Goal: Task Accomplishment & Management: Use online tool/utility

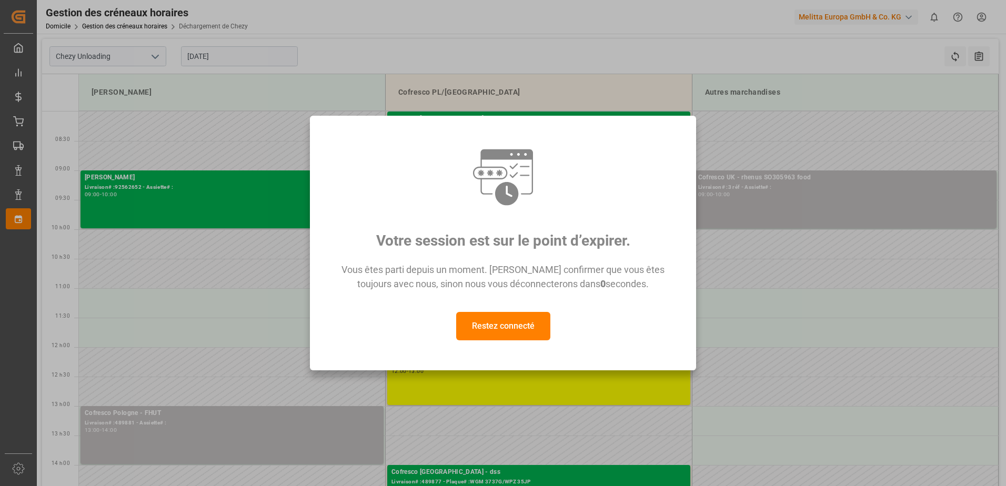
scroll to position [53, 0]
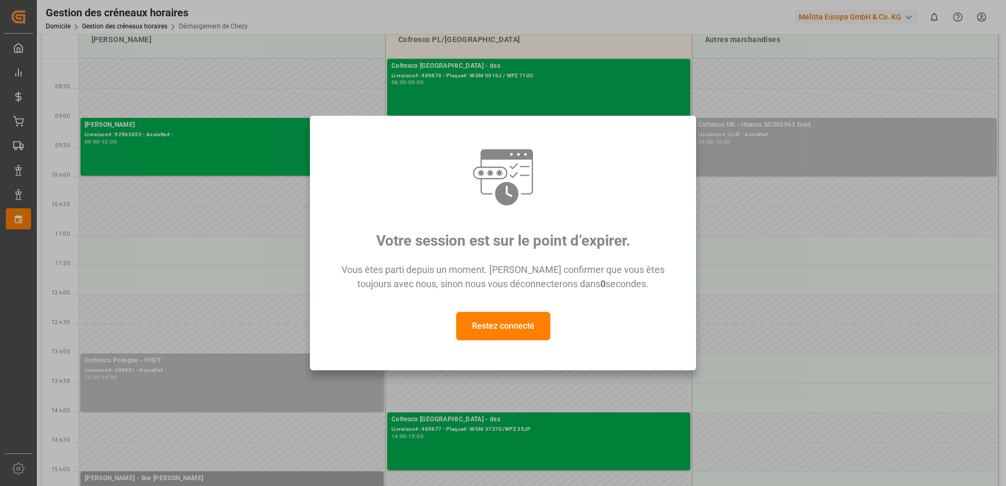
click at [535, 321] on button "Restez connecté" at bounding box center [503, 326] width 94 height 28
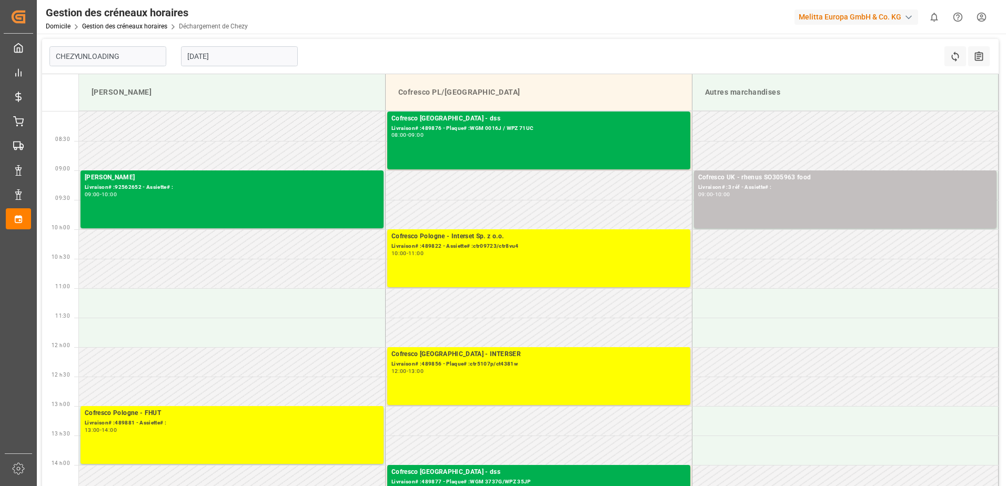
type input "Chezy Unloading"
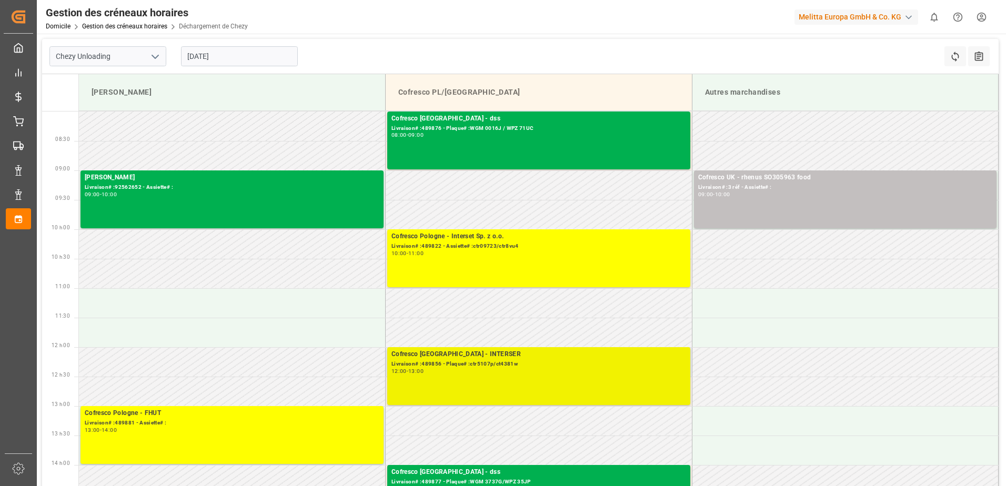
click at [438, 370] on div "12:00 - 13:00" at bounding box center [538, 372] width 295 height 6
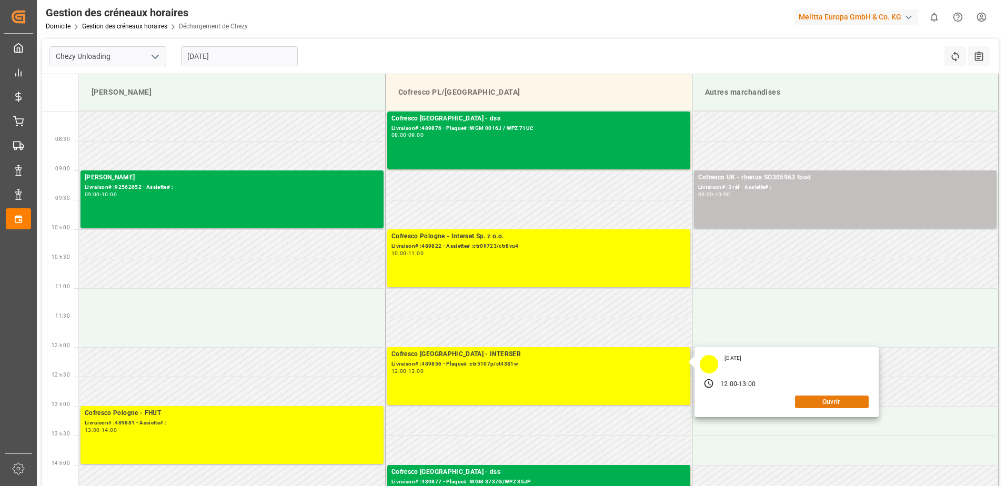
click at [830, 401] on button "Ouvrir" at bounding box center [832, 401] width 74 height 13
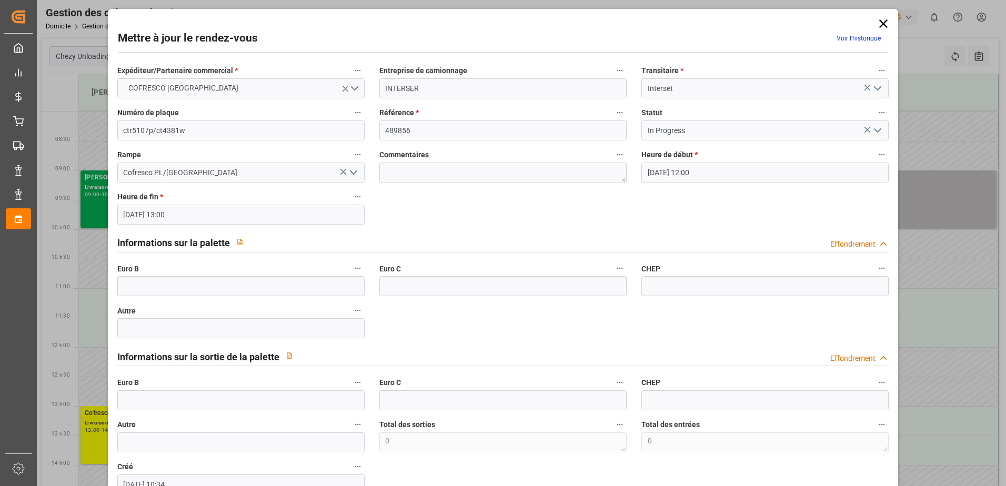
click at [876, 129] on polyline "Ouvrir le menu" at bounding box center [877, 130] width 6 height 3
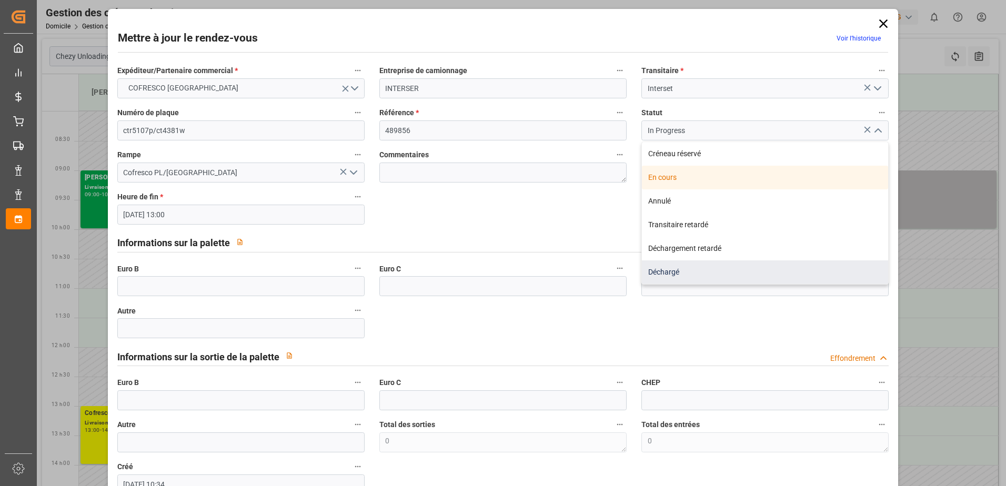
click at [649, 268] on div "Déchargé" at bounding box center [765, 272] width 246 height 24
type input "Unloaded"
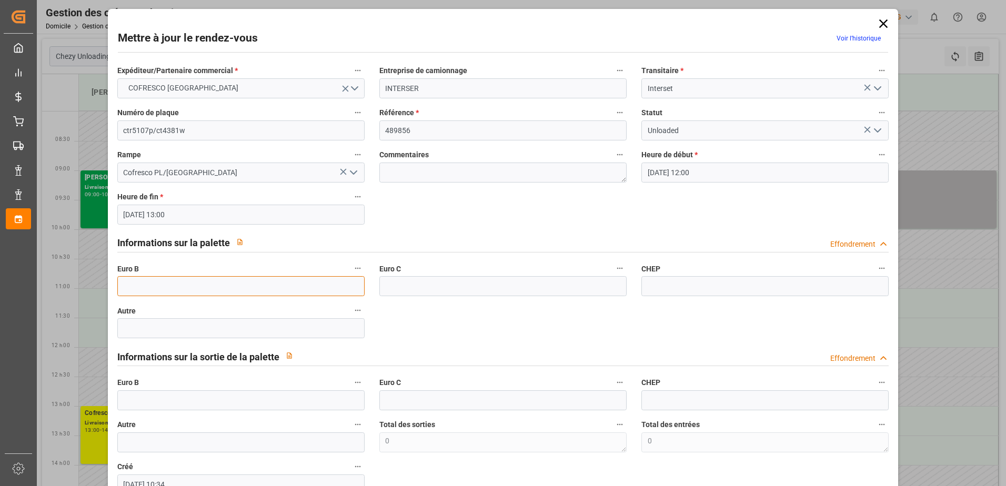
click at [226, 289] on input "text" at bounding box center [240, 286] width 247 height 20
type input "33"
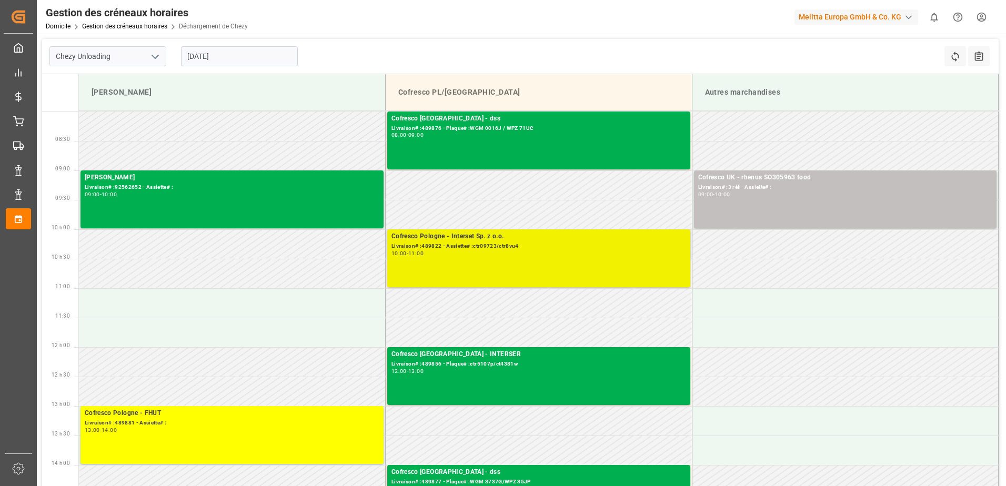
click at [454, 240] on div "Cofresco Pologne - Interset Sp. z o.o." at bounding box center [538, 236] width 295 height 11
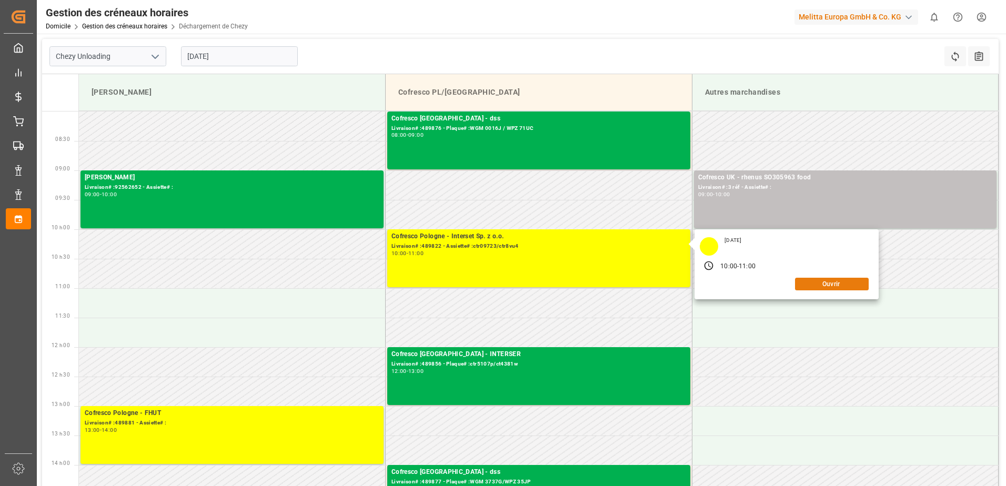
click at [832, 281] on button "Ouvrir" at bounding box center [832, 284] width 74 height 13
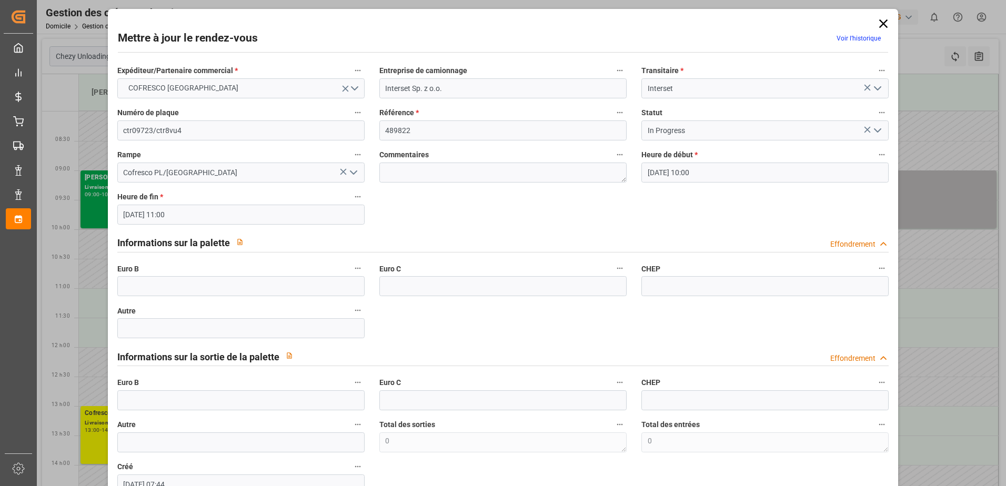
drag, startPoint x: 878, startPoint y: 130, endPoint x: 870, endPoint y: 137, distance: 10.4
click at [878, 130] on icon "Ouvrir le menu" at bounding box center [877, 130] width 13 height 13
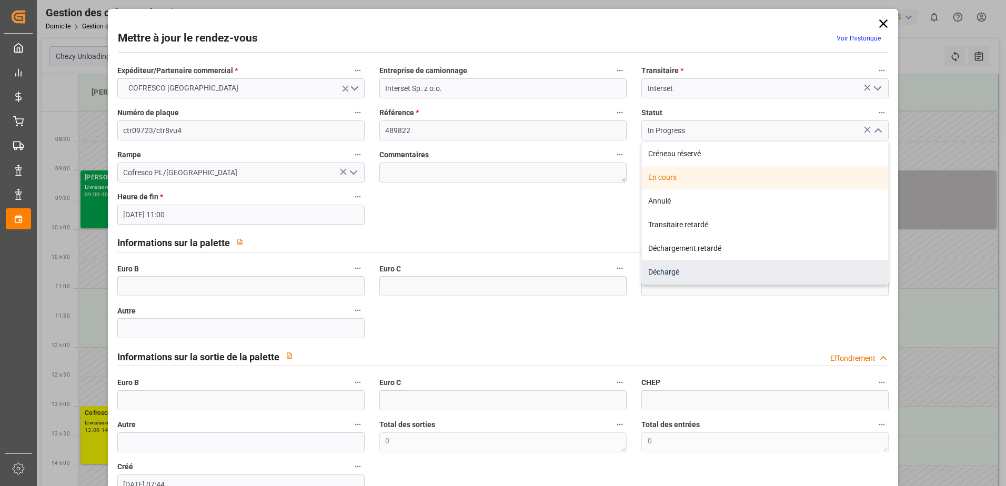
click at [702, 272] on div "Déchargé" at bounding box center [765, 272] width 246 height 24
type input "Unloaded"
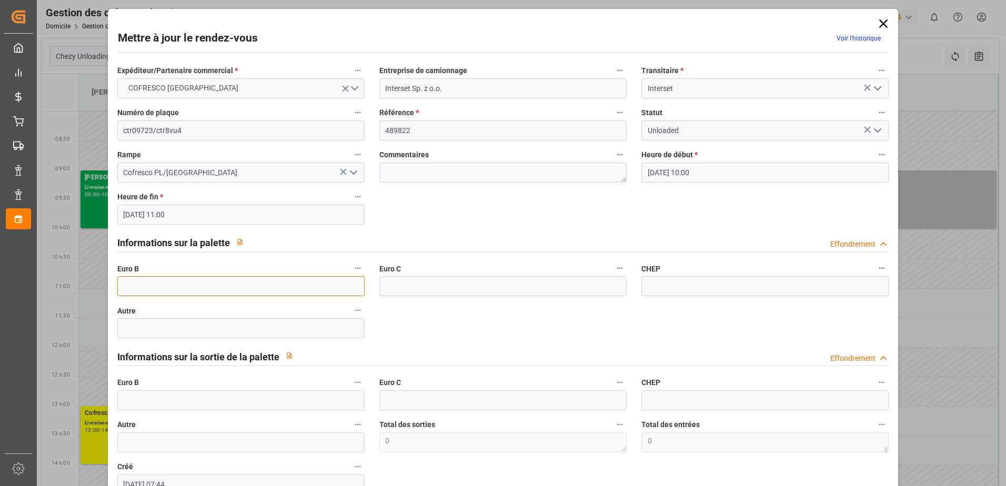
drag, startPoint x: 270, startPoint y: 288, endPoint x: 276, endPoint y: 284, distance: 7.6
click at [270, 288] on input "text" at bounding box center [240, 286] width 247 height 20
type input "33"
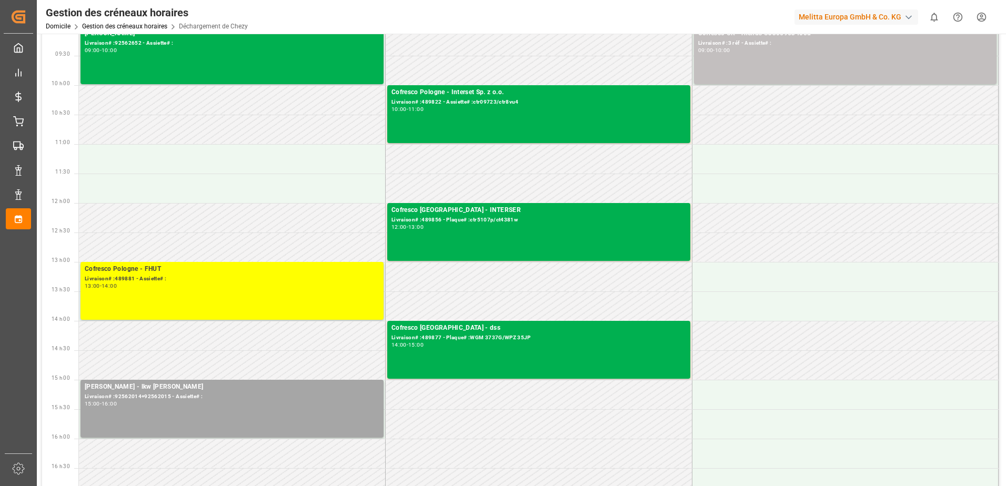
scroll to position [158, 0]
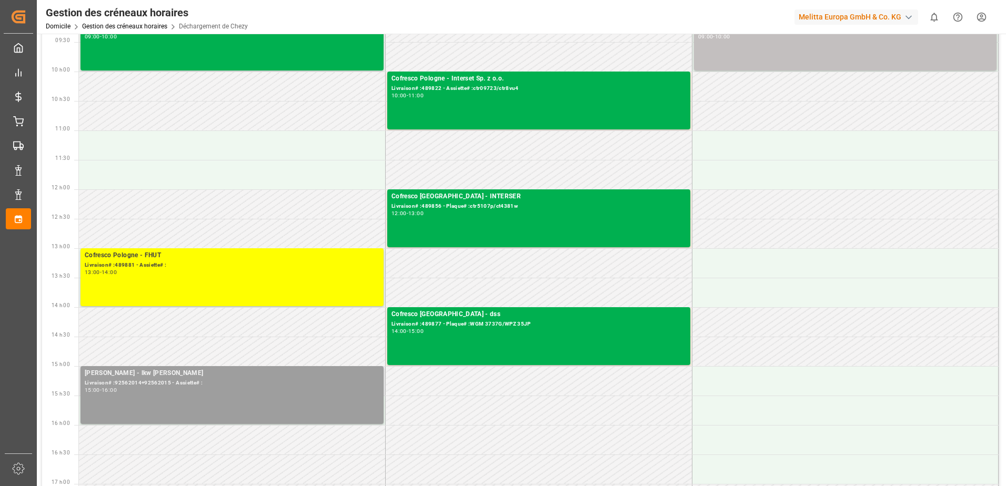
click at [117, 388] on div "16:00" at bounding box center [108, 390] width 15 height 5
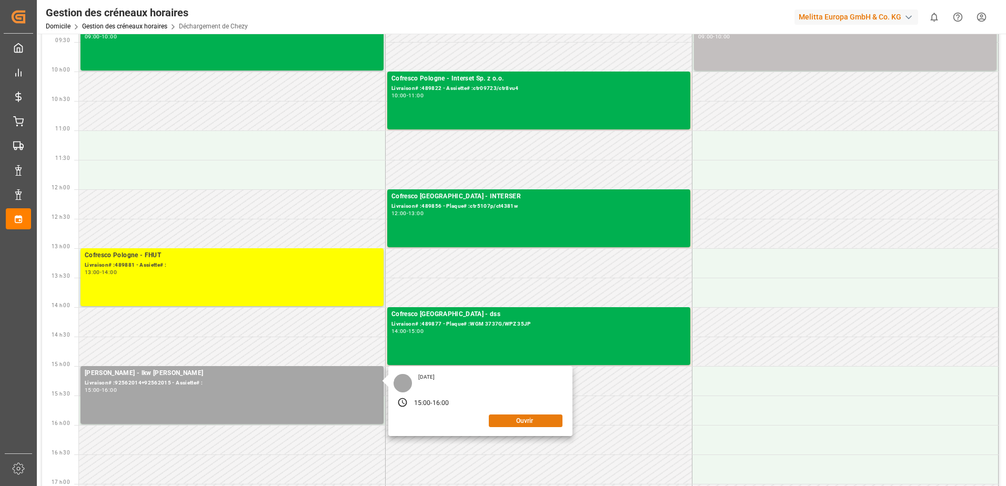
click at [513, 421] on button "Ouvrir" at bounding box center [526, 420] width 74 height 13
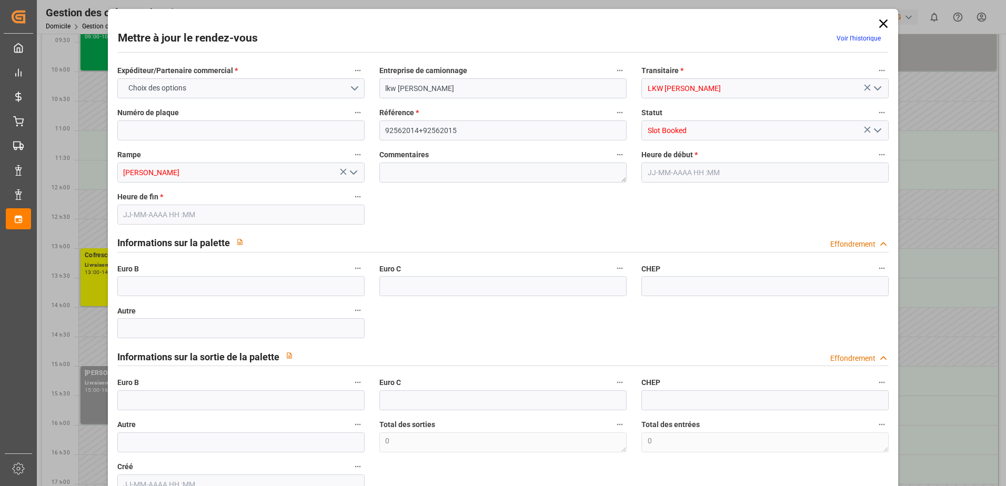
type input "01-10-2025 15:00"
type input "01-10-2025 16:00"
type input "26-09-2025 09:35"
click at [877, 129] on polyline "Ouvrir le menu" at bounding box center [877, 130] width 6 height 3
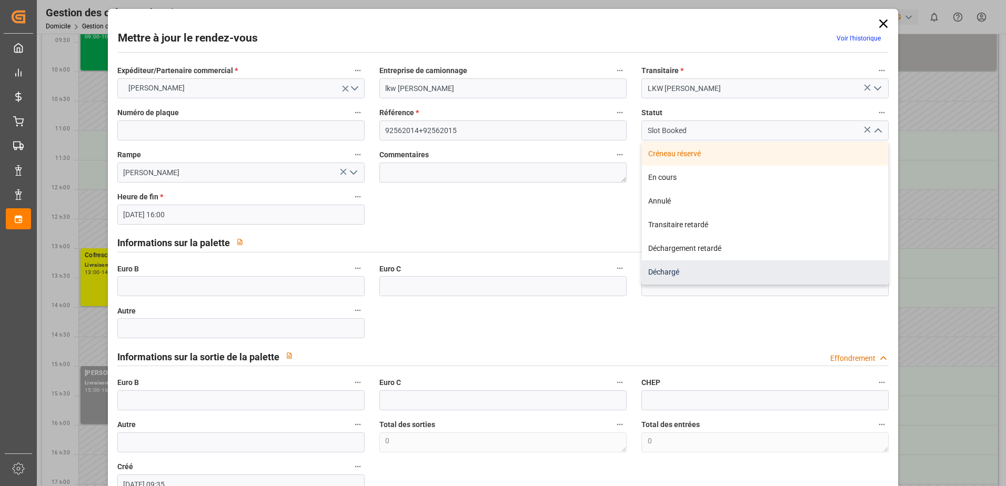
click at [688, 270] on div "Déchargé" at bounding box center [765, 272] width 246 height 24
type input "Unloaded"
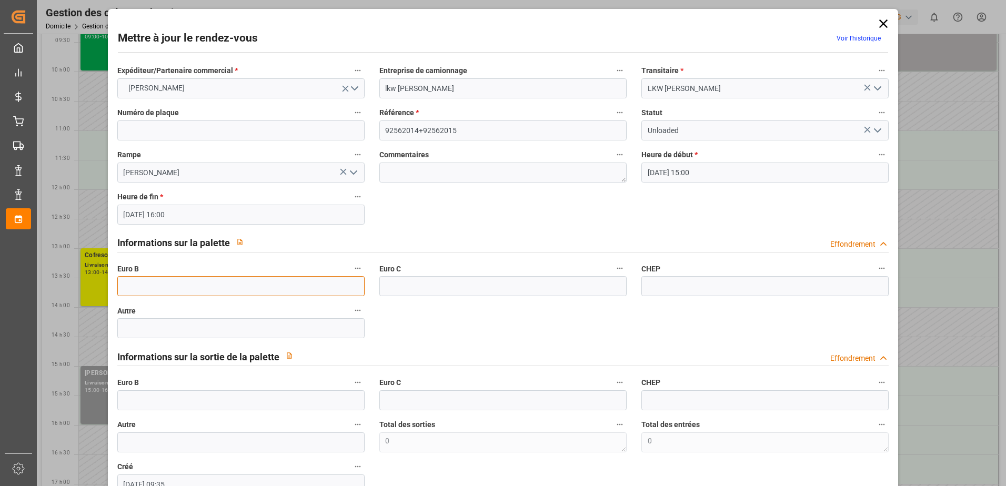
click at [209, 291] on input "text" at bounding box center [240, 286] width 247 height 20
type input "60"
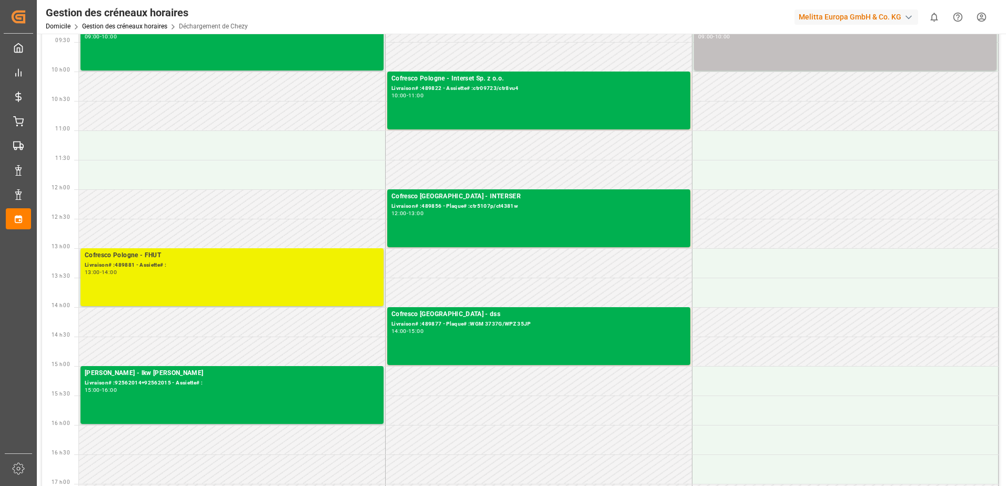
click at [175, 266] on div "Livraison# :489881 - Assiette# :" at bounding box center [232, 265] width 295 height 9
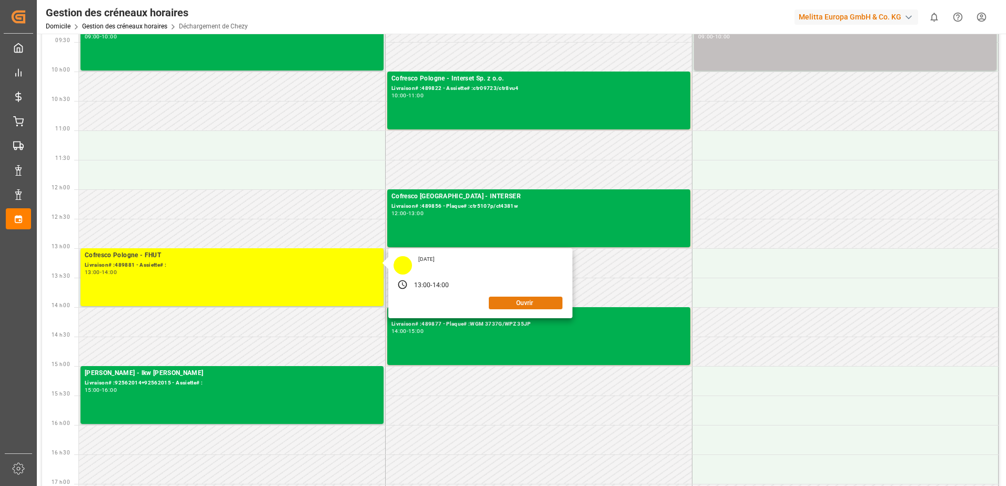
click at [511, 304] on button "Ouvrir" at bounding box center [526, 303] width 74 height 13
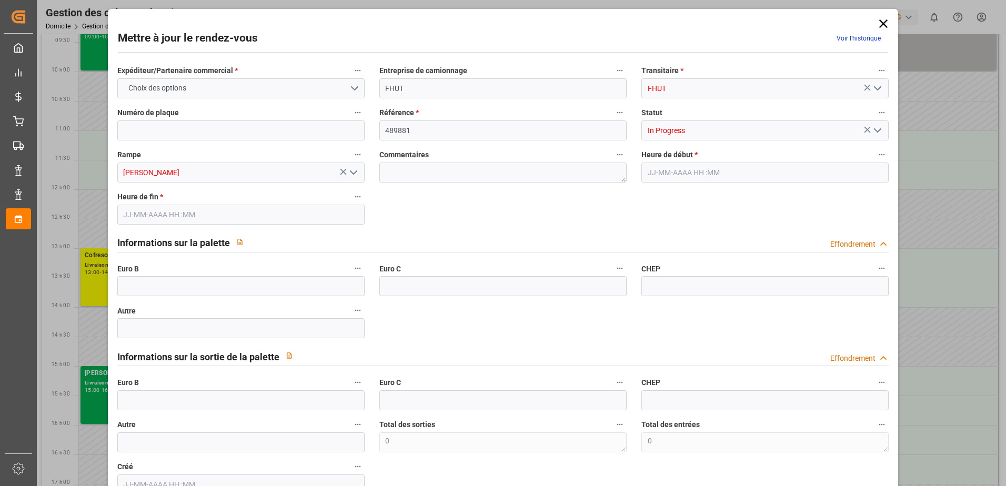
type input "0"
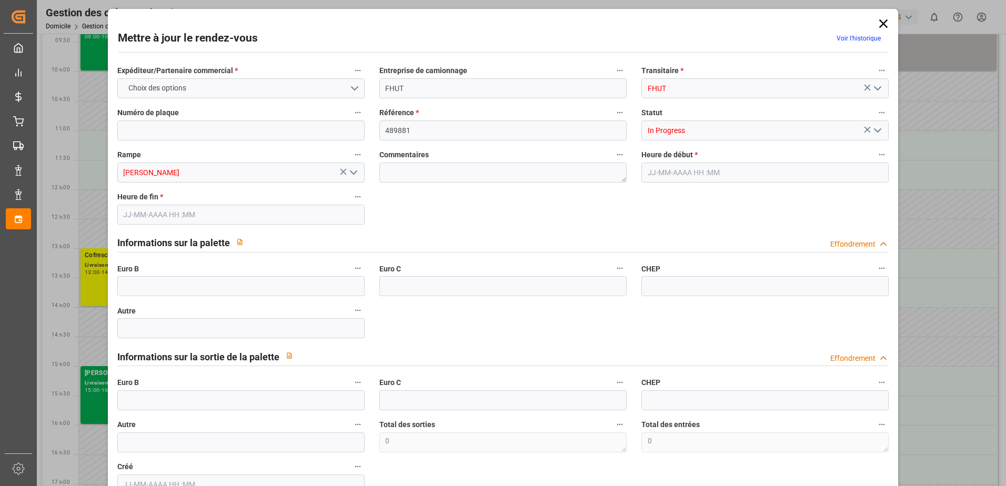
type input "0"
type input "01-10-2025 13:00"
type input "01-10-2025 14:00"
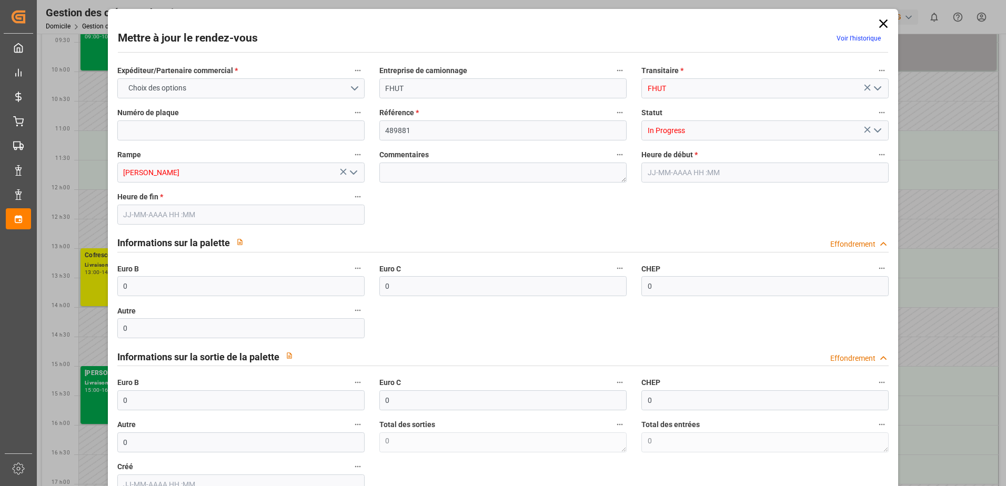
type input "24-09-2025 09:26"
click at [873, 129] on icon "Ouvrir le menu" at bounding box center [877, 130] width 13 height 13
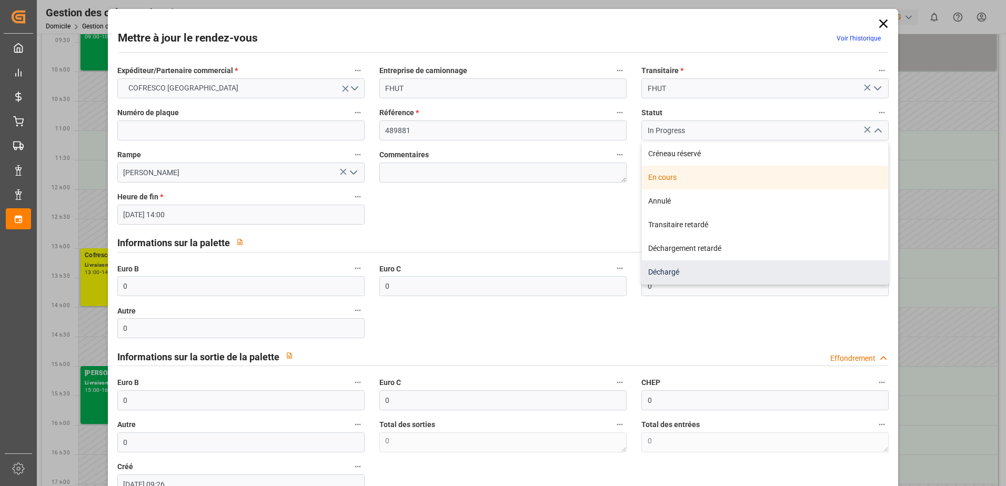
click at [665, 266] on div "Déchargé" at bounding box center [765, 272] width 246 height 24
type input "Unloaded"
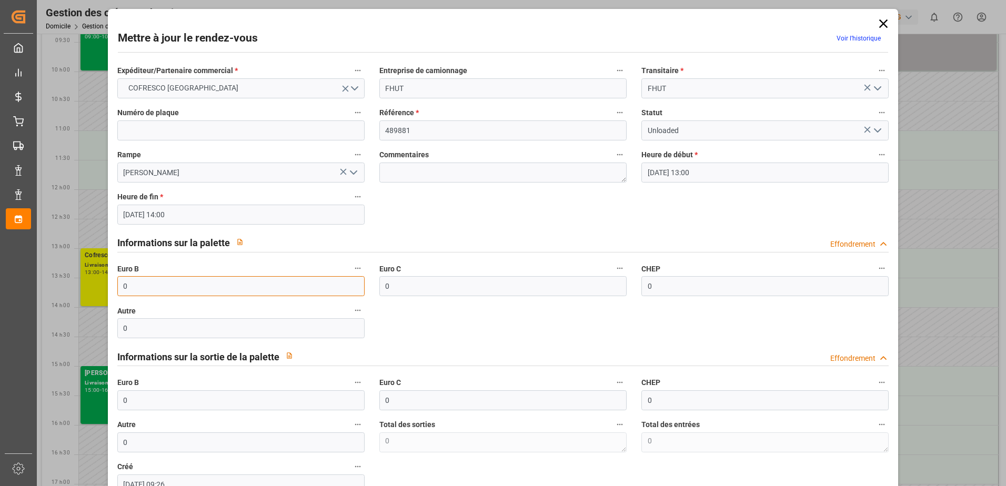
click at [141, 283] on input "0" at bounding box center [240, 286] width 247 height 20
type input "33"
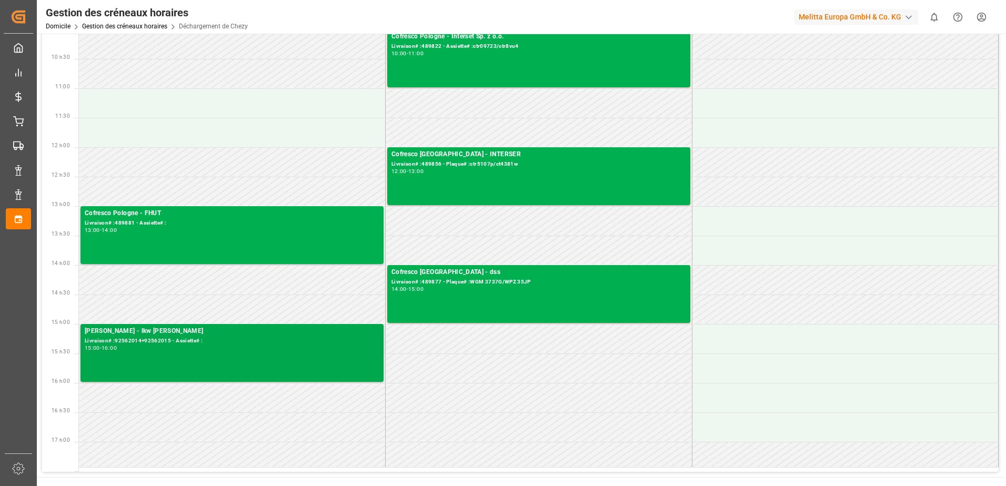
scroll to position [0, 0]
